Goal: Transaction & Acquisition: Obtain resource

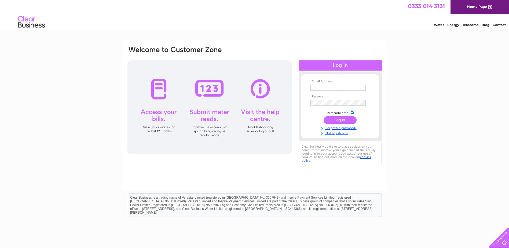
type input "mia_dollce@yahoo.com"
click at [339, 120] on input "submit" at bounding box center [340, 120] width 33 height 8
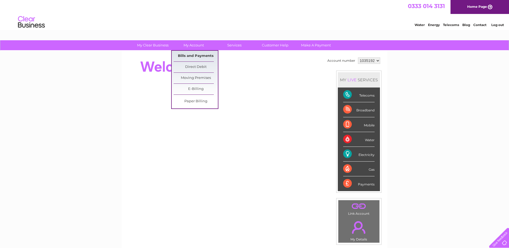
click at [197, 53] on link "Bills and Payments" at bounding box center [196, 56] width 44 height 11
click at [197, 54] on link "Bills and Payments" at bounding box center [196, 56] width 44 height 11
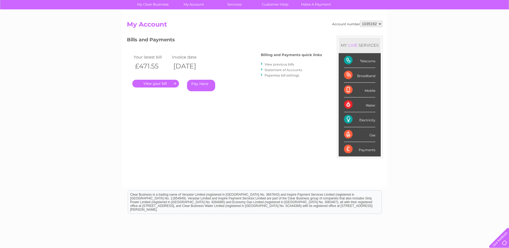
scroll to position [76, 0]
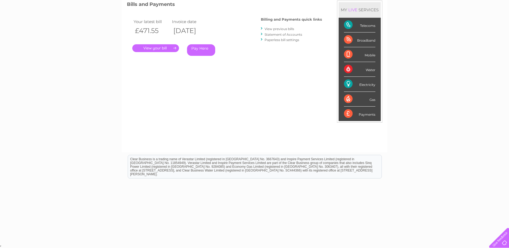
click at [171, 48] on link "." at bounding box center [155, 48] width 47 height 8
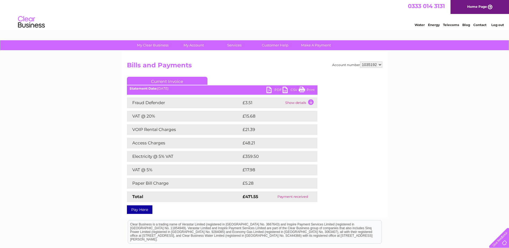
click at [174, 80] on link "Current Invoice" at bounding box center [167, 81] width 81 height 8
click at [209, 81] on li "Current Invoice" at bounding box center [170, 79] width 86 height 5
click at [221, 79] on ul "Current Invoice" at bounding box center [222, 82] width 191 height 10
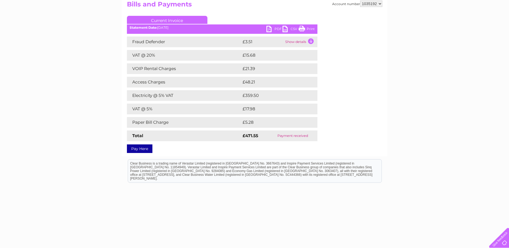
scroll to position [65, 0]
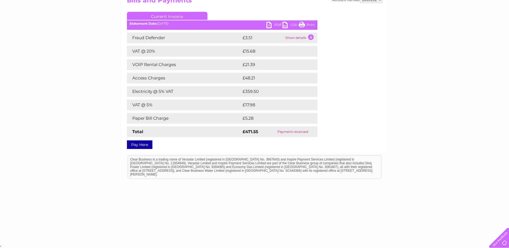
click at [287, 133] on td "Payment received" at bounding box center [292, 131] width 49 height 11
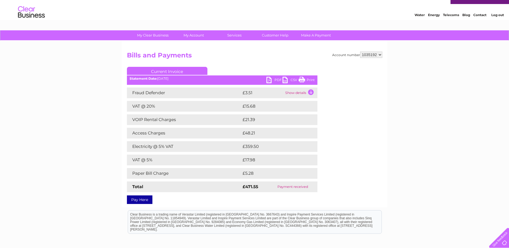
scroll to position [0, 0]
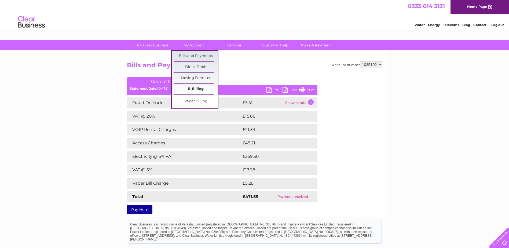
click at [199, 89] on link "E-Billing" at bounding box center [196, 89] width 44 height 11
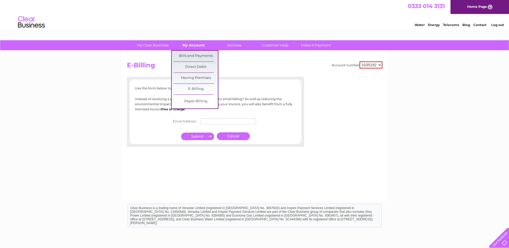
click at [196, 48] on link "My Account" at bounding box center [193, 45] width 44 height 10
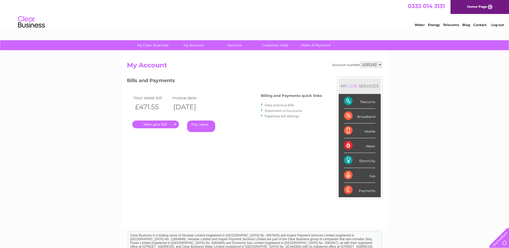
click at [286, 104] on link "View previous bills" at bounding box center [280, 105] width 30 height 4
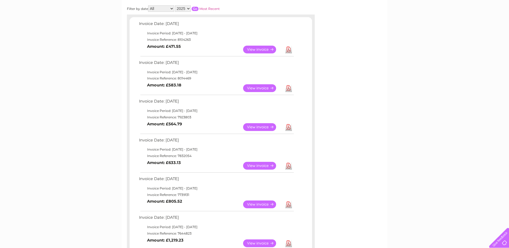
scroll to position [54, 0]
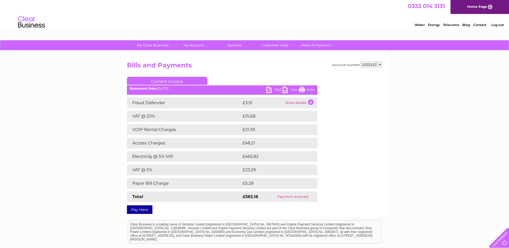
click at [270, 89] on link "PDF" at bounding box center [274, 91] width 16 height 8
